Goal: Find specific page/section

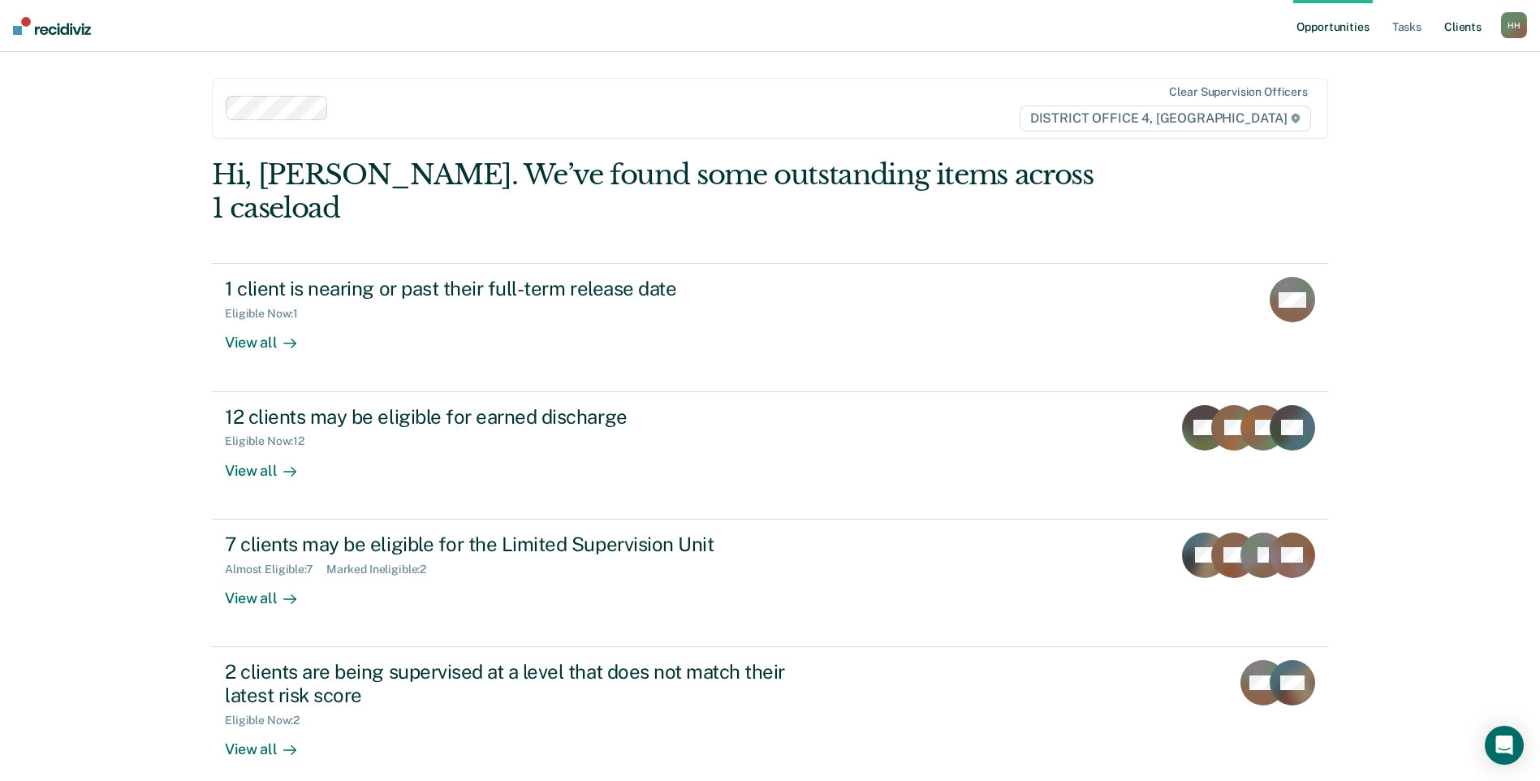
click at [1458, 17] on link "Client s" at bounding box center [1463, 26] width 44 height 52
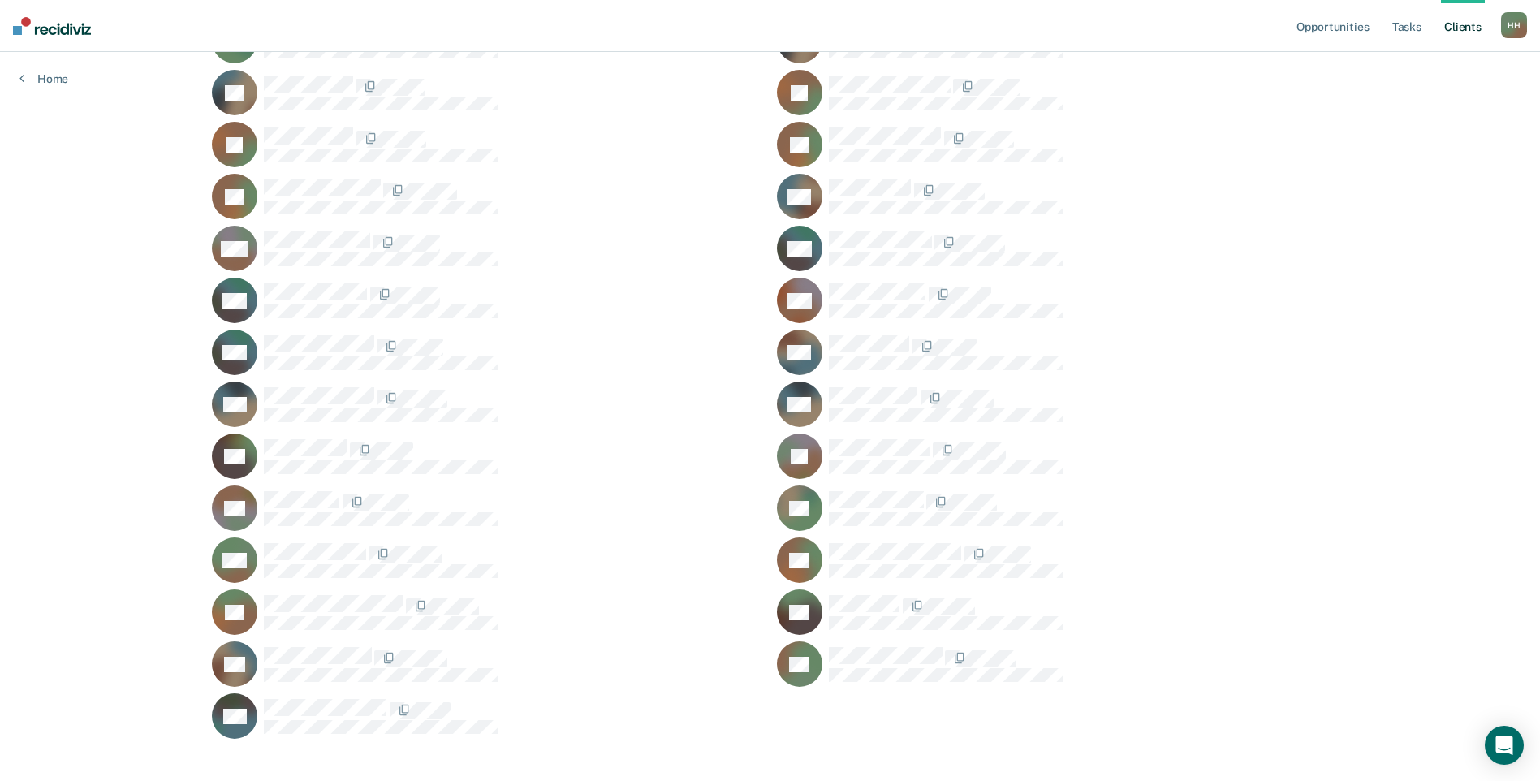
scroll to position [788, 0]
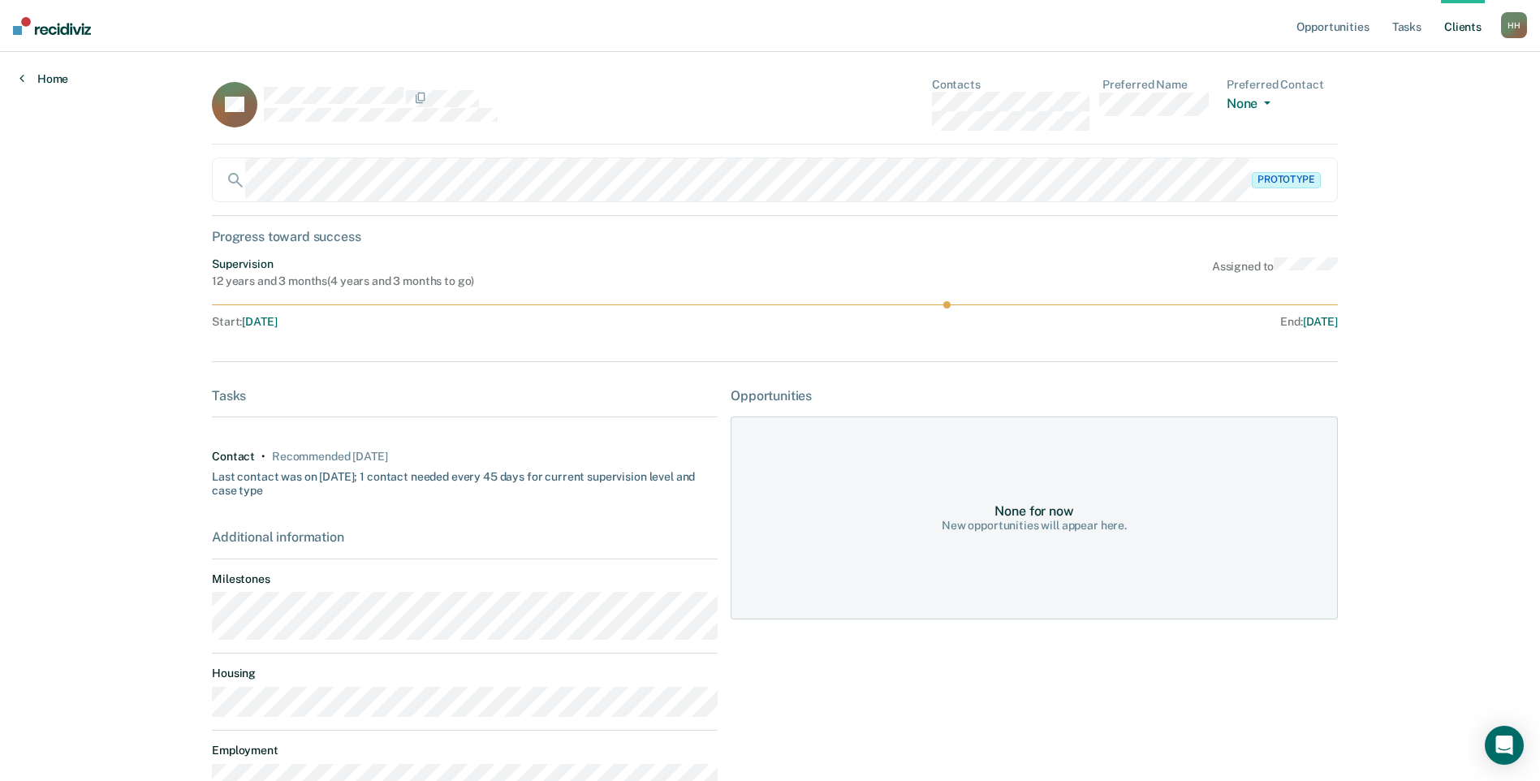
click at [24, 81] on link "Home" at bounding box center [43, 78] width 49 height 15
